Goal: Task Accomplishment & Management: Manage account settings

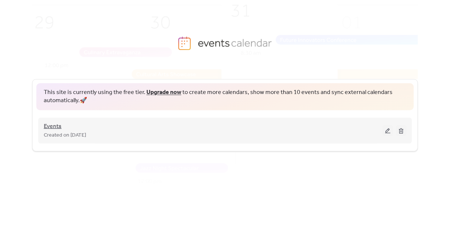
click at [56, 125] on span "Events" at bounding box center [53, 126] width 18 height 9
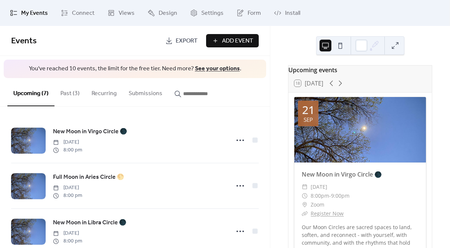
click at [61, 92] on button "Past (3)" at bounding box center [70, 91] width 31 height 27
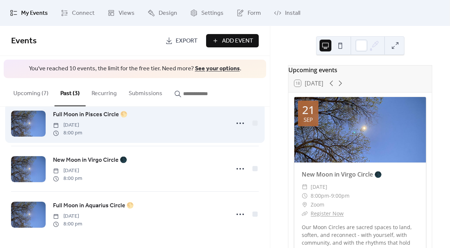
scroll to position [18, 0]
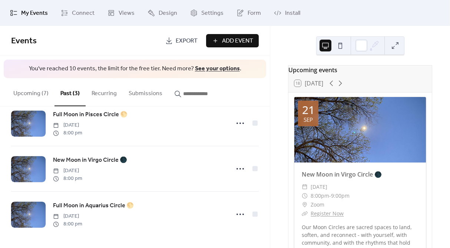
click at [39, 96] on button "Upcoming (7)" at bounding box center [30, 91] width 47 height 27
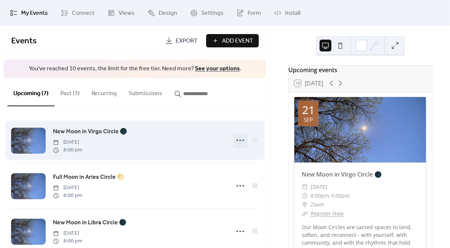
click at [237, 142] on icon at bounding box center [240, 141] width 12 height 12
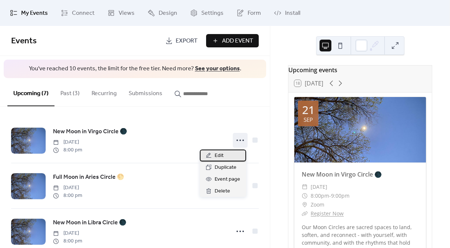
click at [218, 157] on span "Edit" at bounding box center [219, 156] width 9 height 9
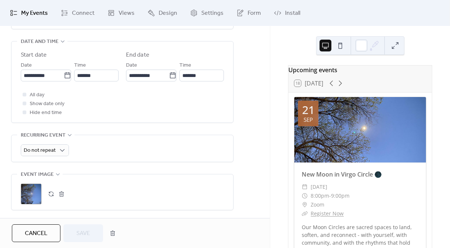
scroll to position [248, 0]
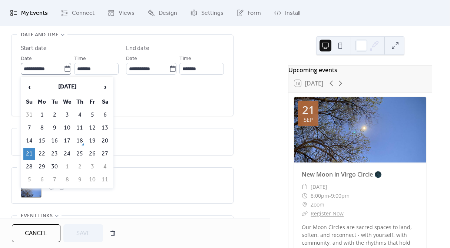
click at [65, 70] on icon at bounding box center [67, 68] width 7 height 7
click at [64, 70] on input "**********" at bounding box center [42, 69] width 43 height 12
click at [69, 140] on td "17" at bounding box center [67, 141] width 12 height 12
type input "**********"
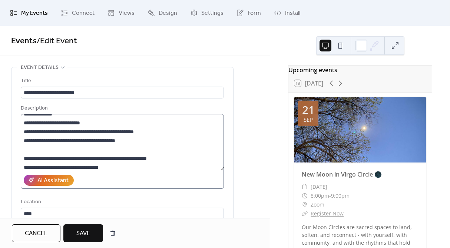
scroll to position [116, 0]
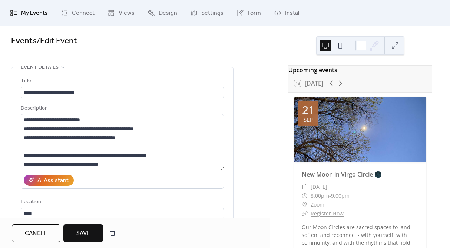
click at [85, 243] on div "Cancel Save" at bounding box center [135, 233] width 270 height 30
click at [87, 234] on span "Save" at bounding box center [83, 234] width 14 height 9
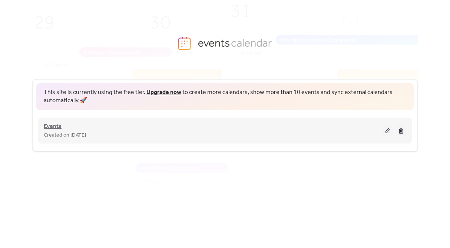
click at [53, 127] on span "Events" at bounding box center [53, 126] width 18 height 9
